Goal: Task Accomplishment & Management: Use online tool/utility

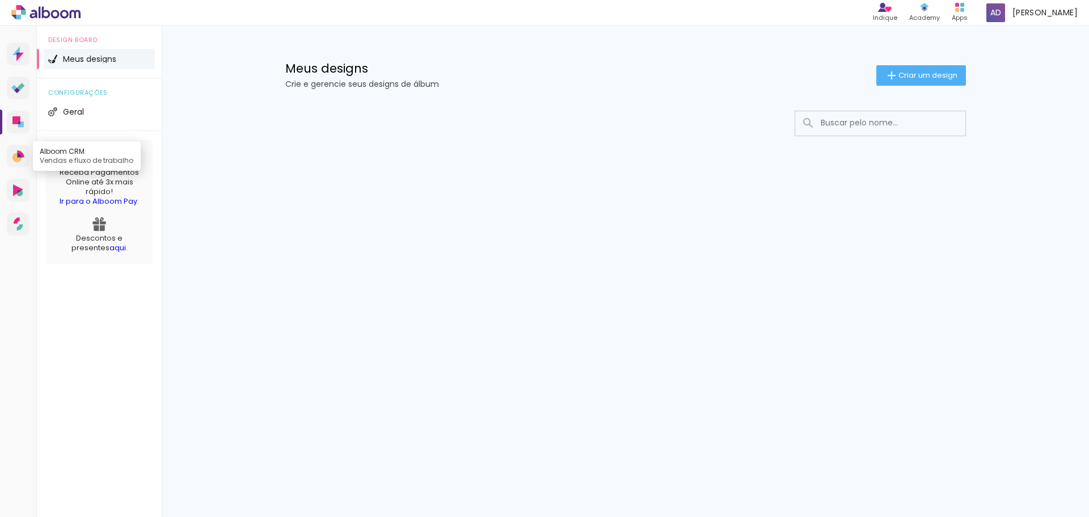
click at [16, 154] on icon at bounding box center [17, 158] width 10 height 10
click at [21, 193] on icon at bounding box center [19, 193] width 6 height 6
